Goal: Navigation & Orientation: Find specific page/section

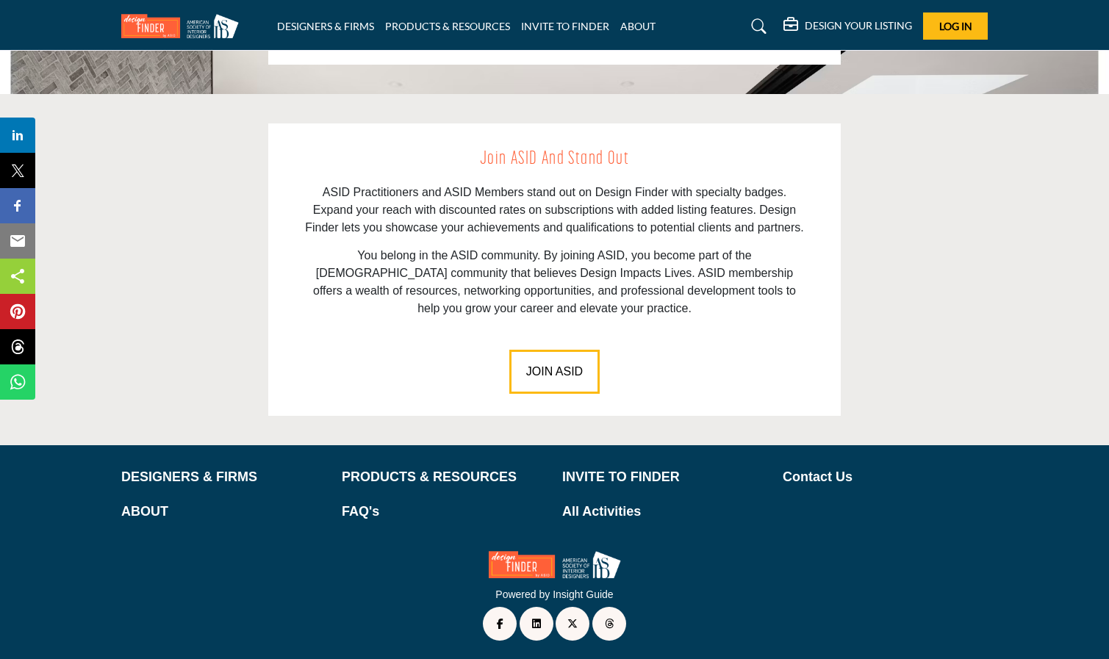
scroll to position [2007, 0]
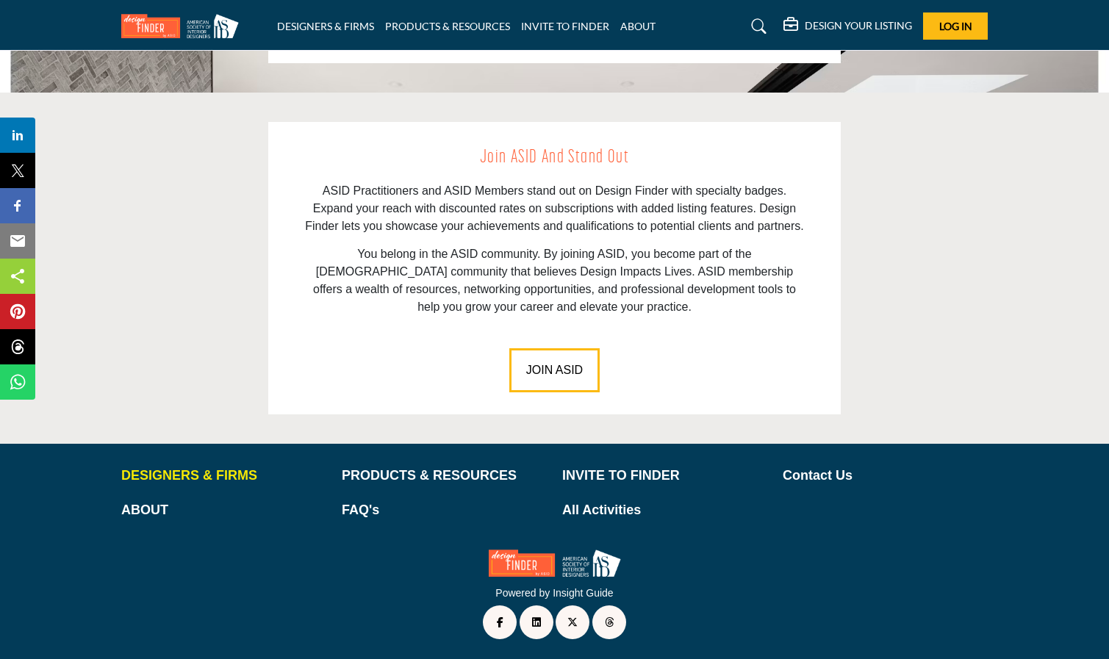
click at [187, 470] on p "DESIGNERS & FIRMS" at bounding box center [223, 476] width 205 height 20
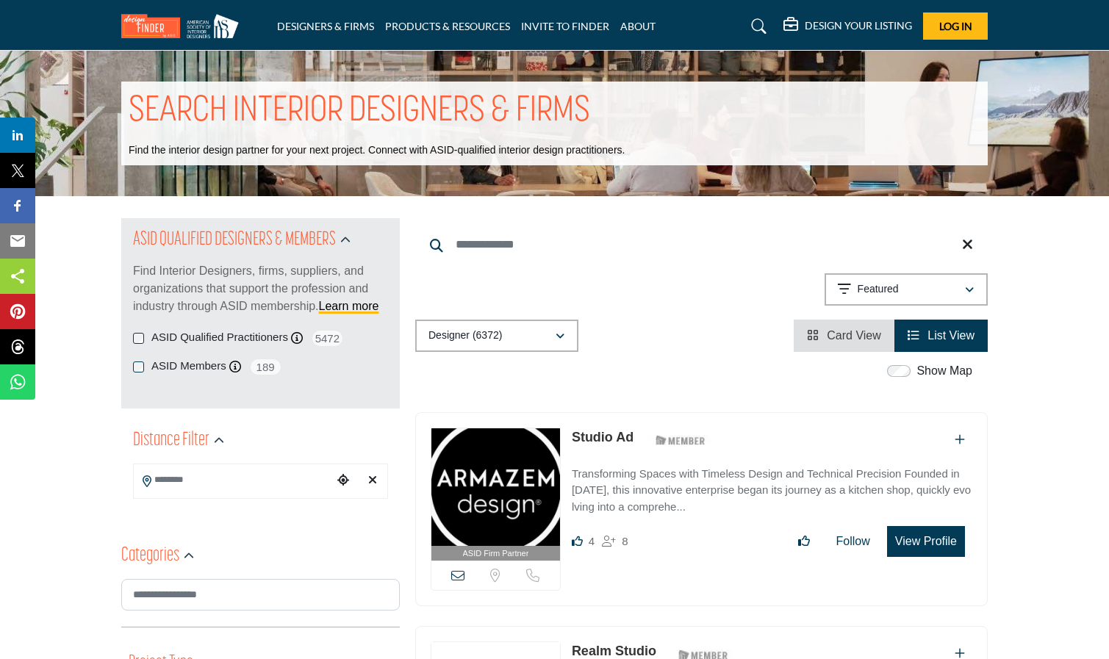
click at [143, 332] on div "ASID Qualified Practitioners ASID Qualified Practitioner who validates work and…" at bounding box center [260, 338] width 255 height 18
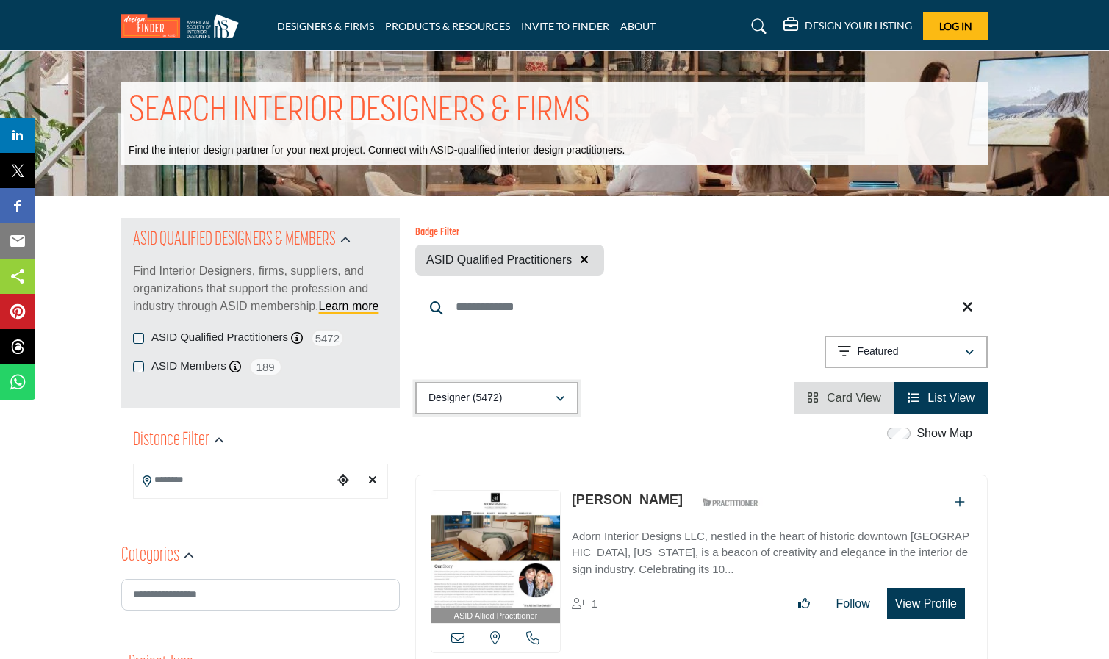
click at [461, 386] on button "Designer (5472)" at bounding box center [496, 398] width 163 height 32
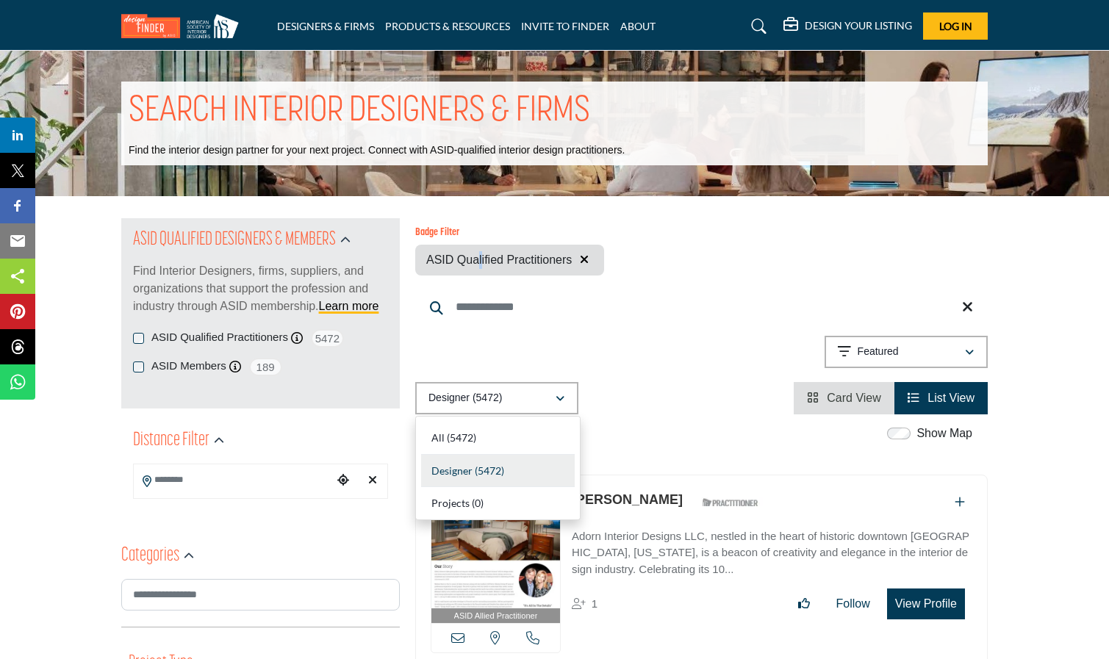
click at [478, 256] on span "ASID Qualified Practitioners" at bounding box center [498, 260] width 145 height 18
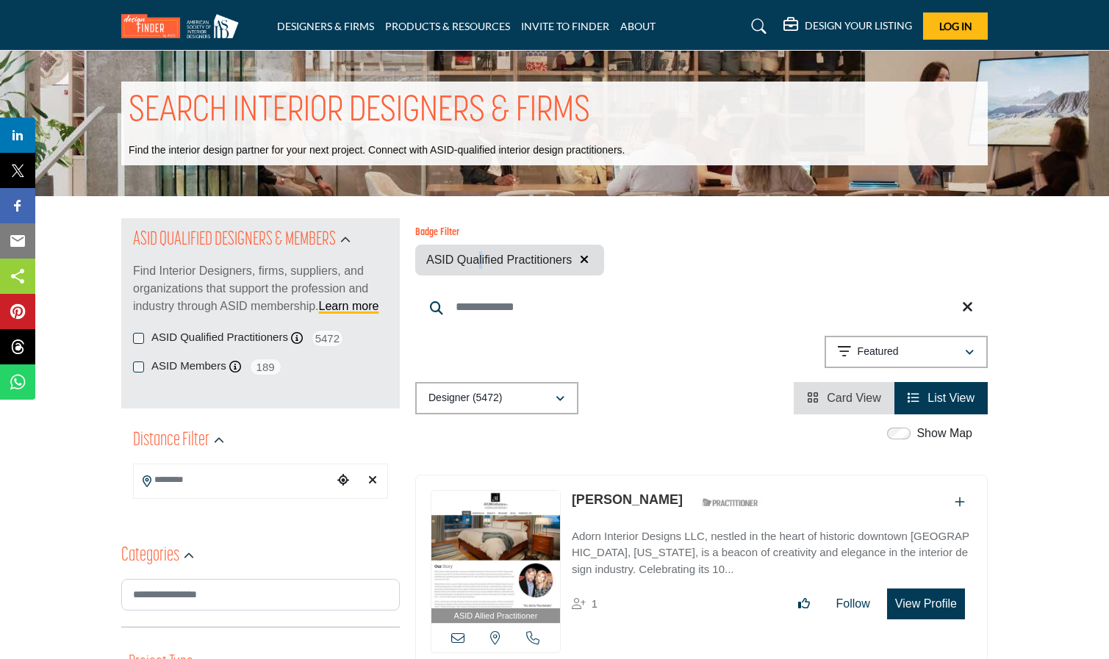
click at [932, 393] on span "List View" at bounding box center [950, 398] width 47 height 12
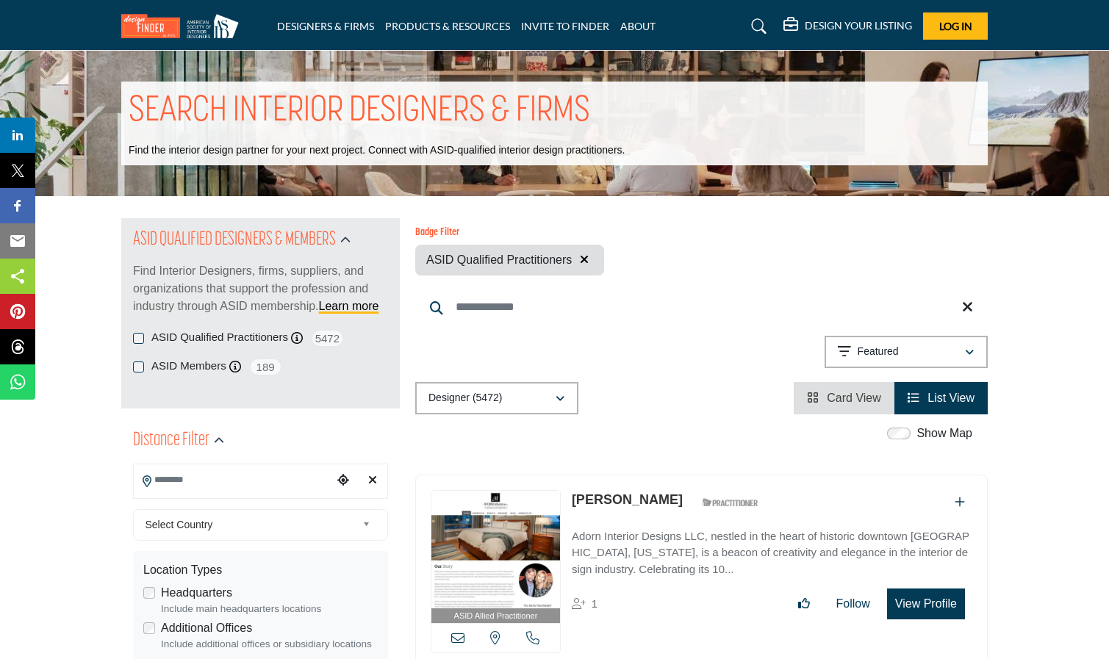
click at [186, 483] on input "Search Location" at bounding box center [233, 480] width 198 height 29
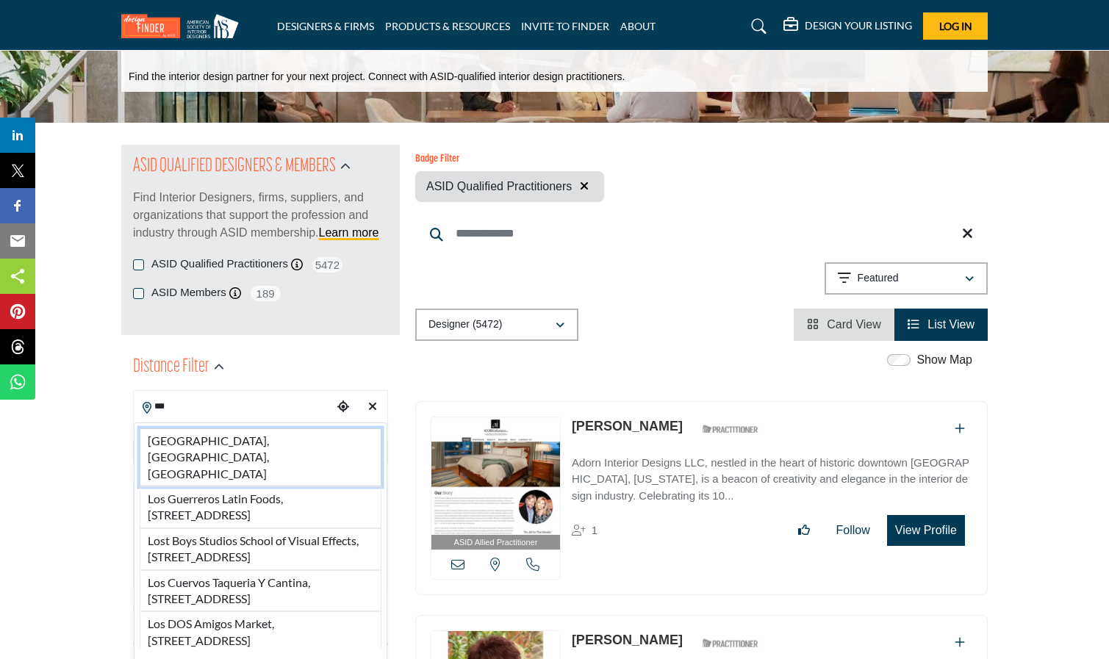
click at [195, 435] on li "Los Angeles, CA, USA" at bounding box center [261, 457] width 242 height 58
type input "**********"
type input "***"
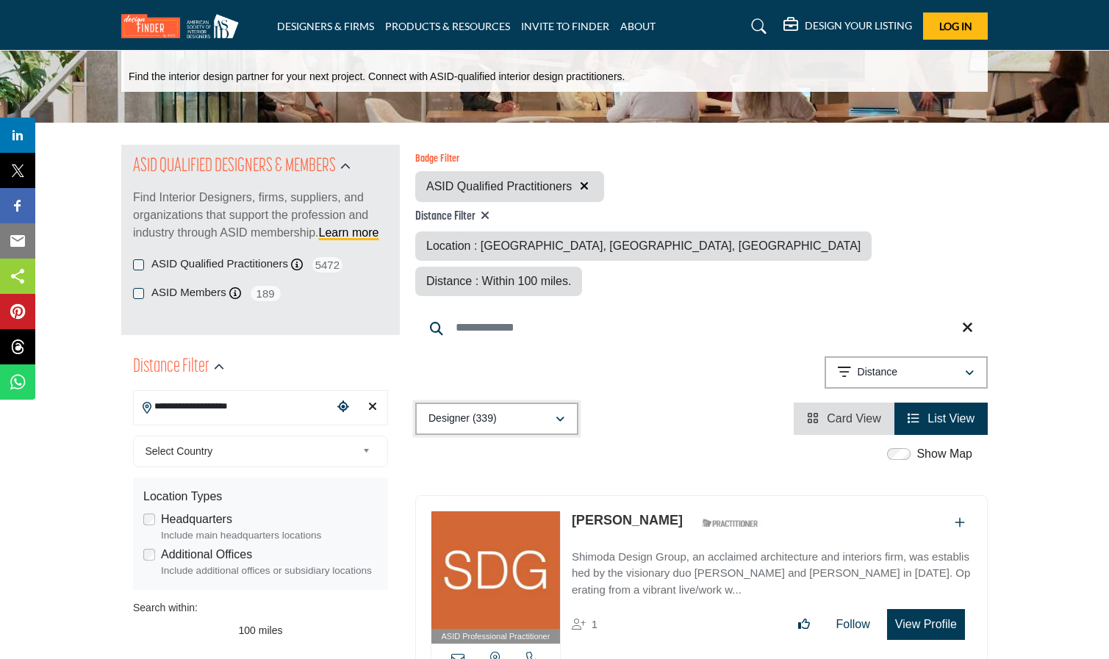
click at [556, 414] on icon "button" at bounding box center [560, 419] width 9 height 10
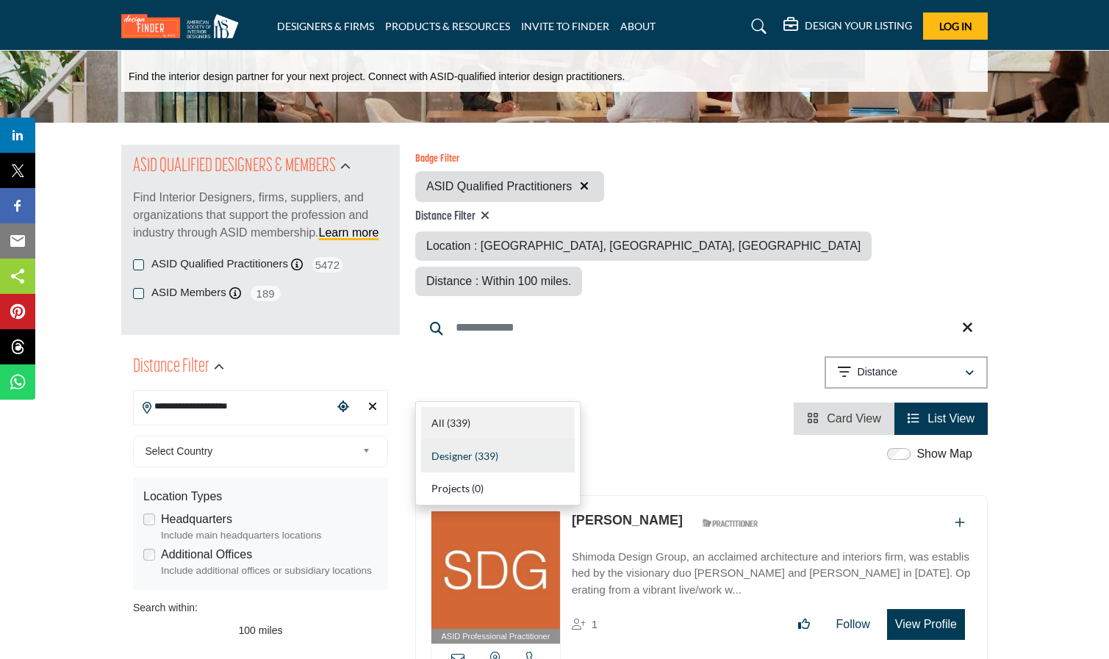
click at [443, 415] on div "All (339)" at bounding box center [498, 423] width 154 height 33
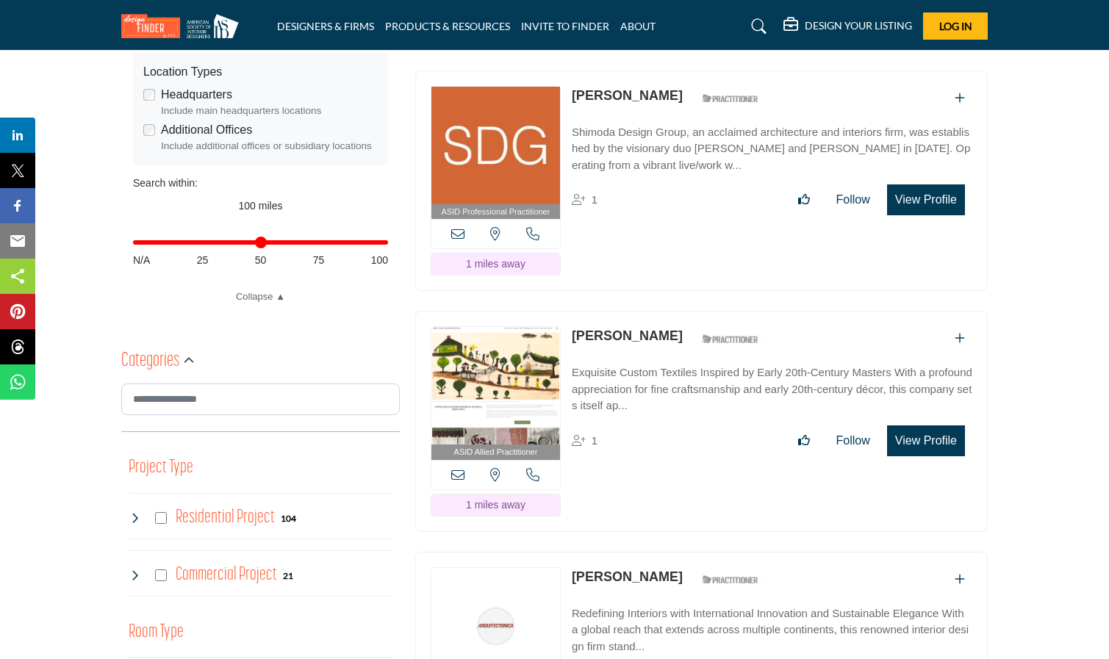
scroll to position [514, 0]
